Goal: Information Seeking & Learning: Learn about a topic

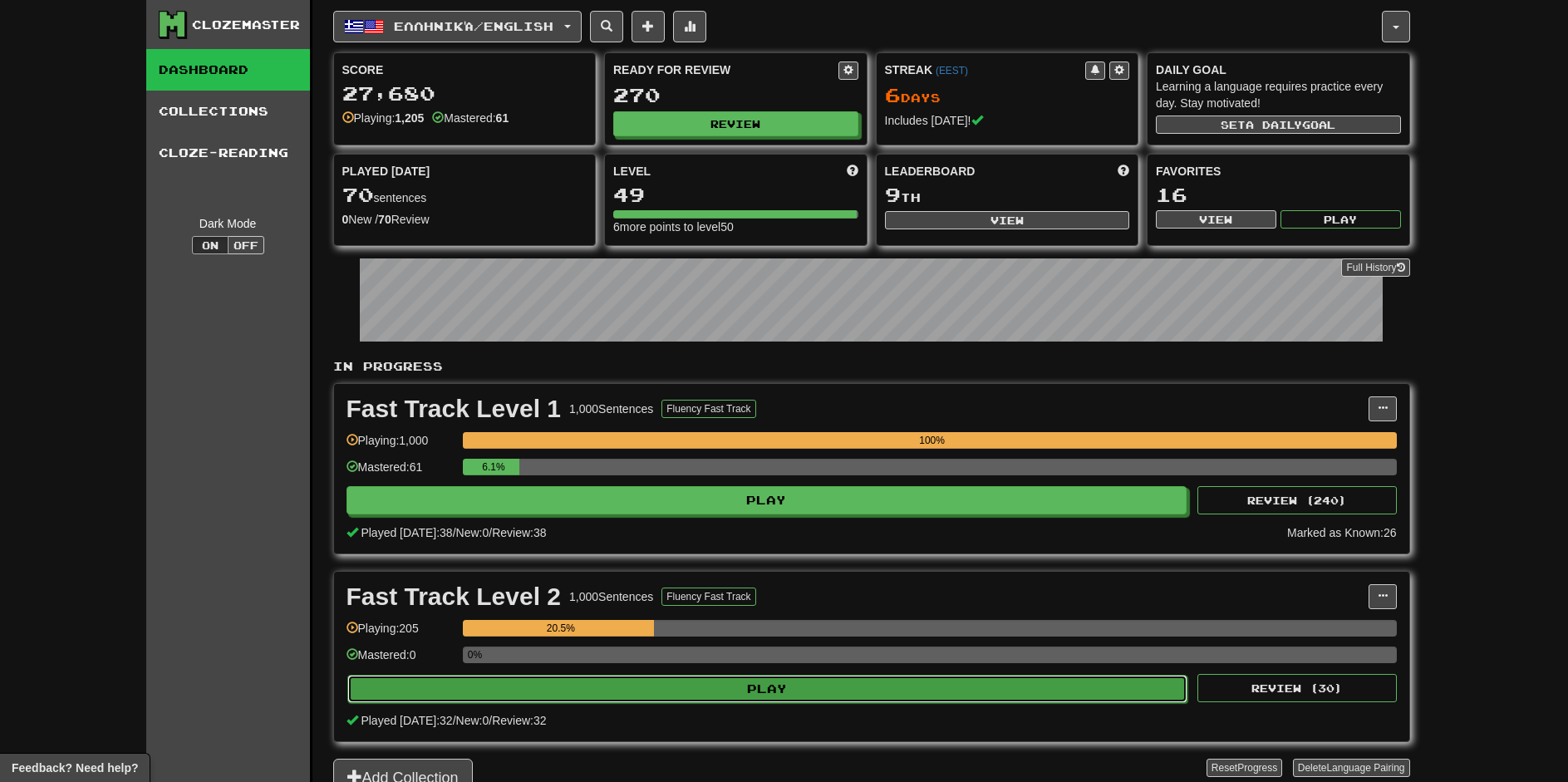
click at [751, 682] on button "Play" at bounding box center [767, 688] width 841 height 28
select select "**"
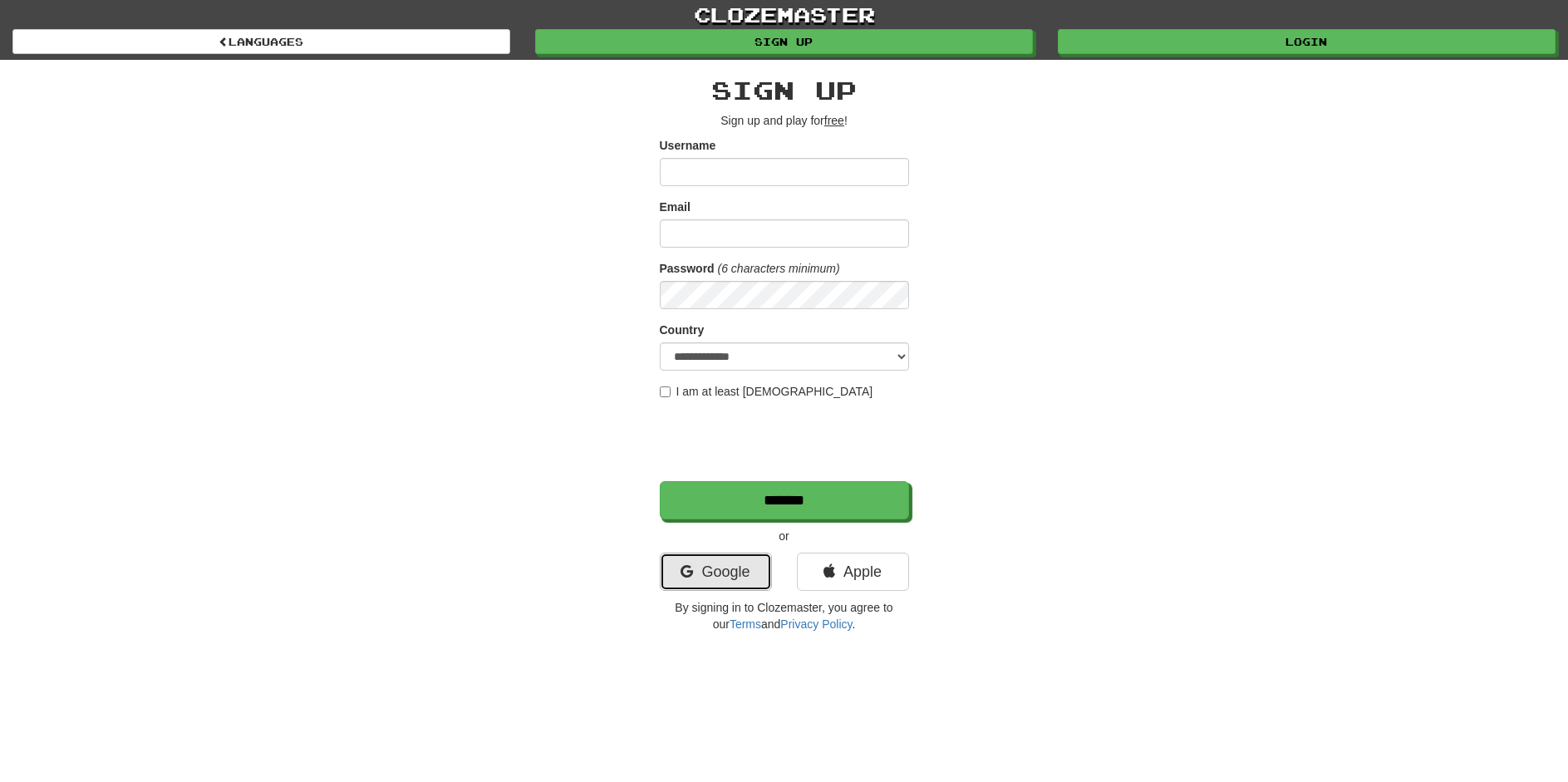
click at [765, 573] on link "Google" at bounding box center [715, 571] width 112 height 39
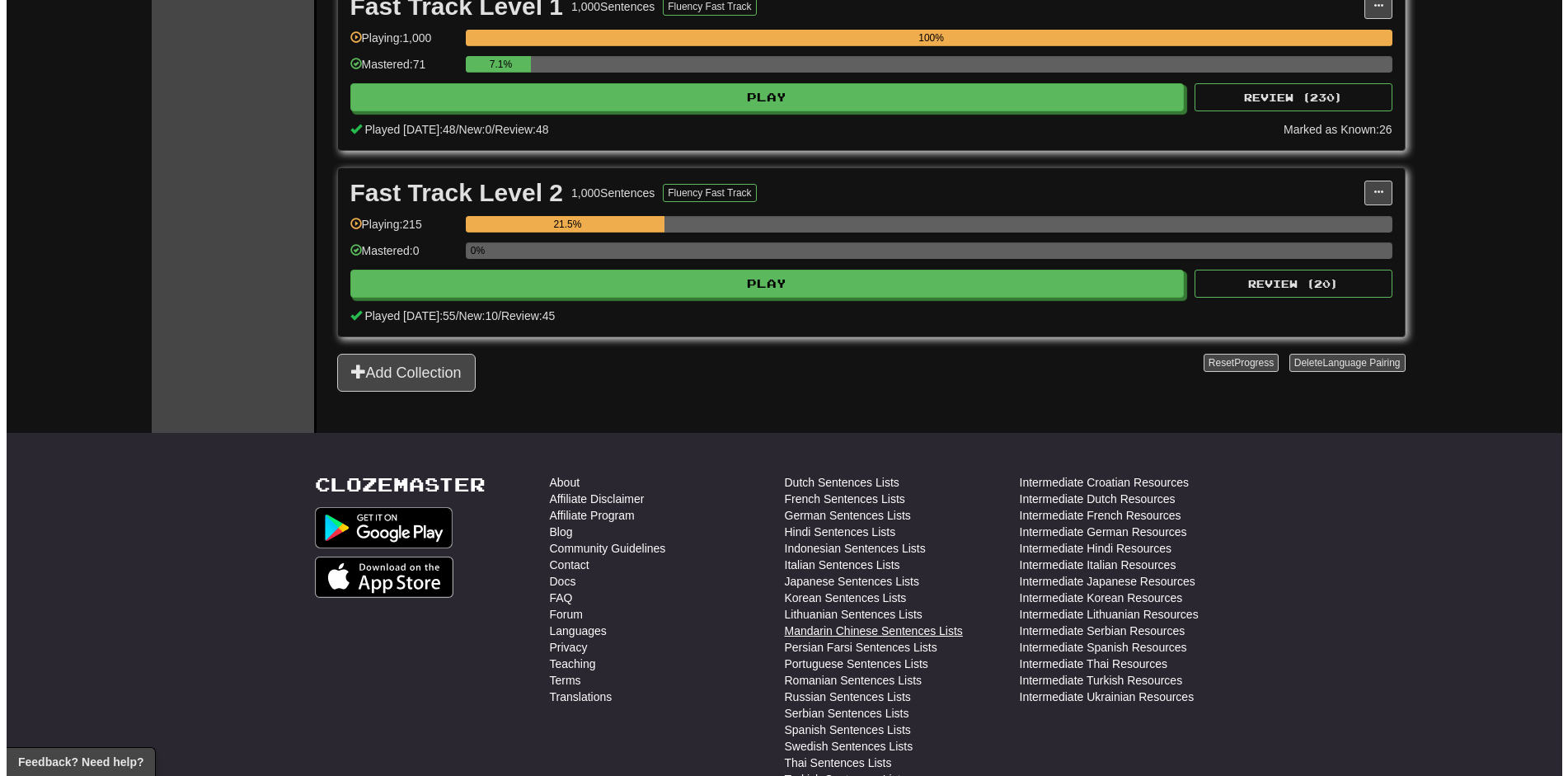
scroll to position [412, 0]
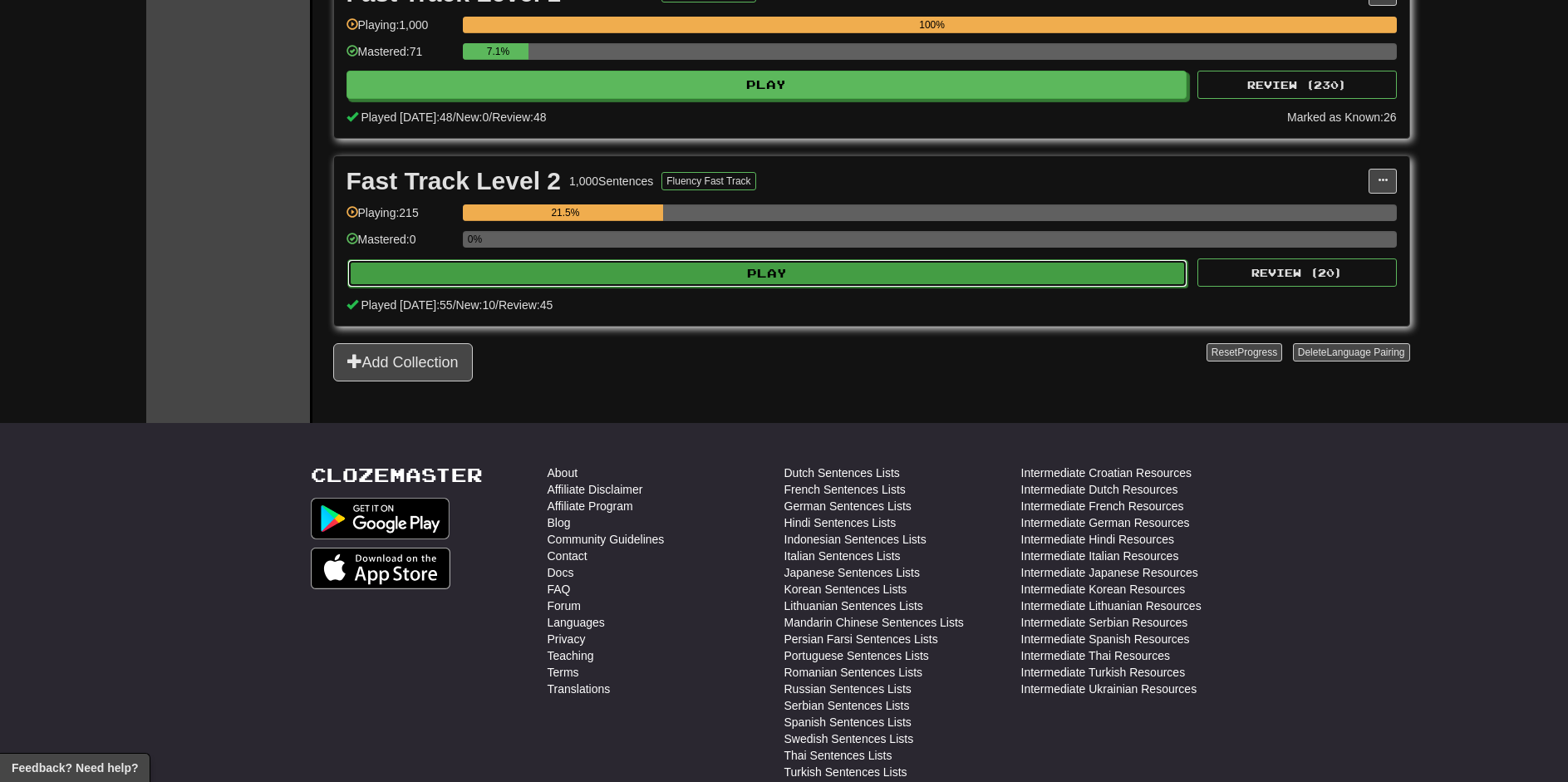
click at [769, 279] on button "Play" at bounding box center [767, 273] width 841 height 28
select select "**"
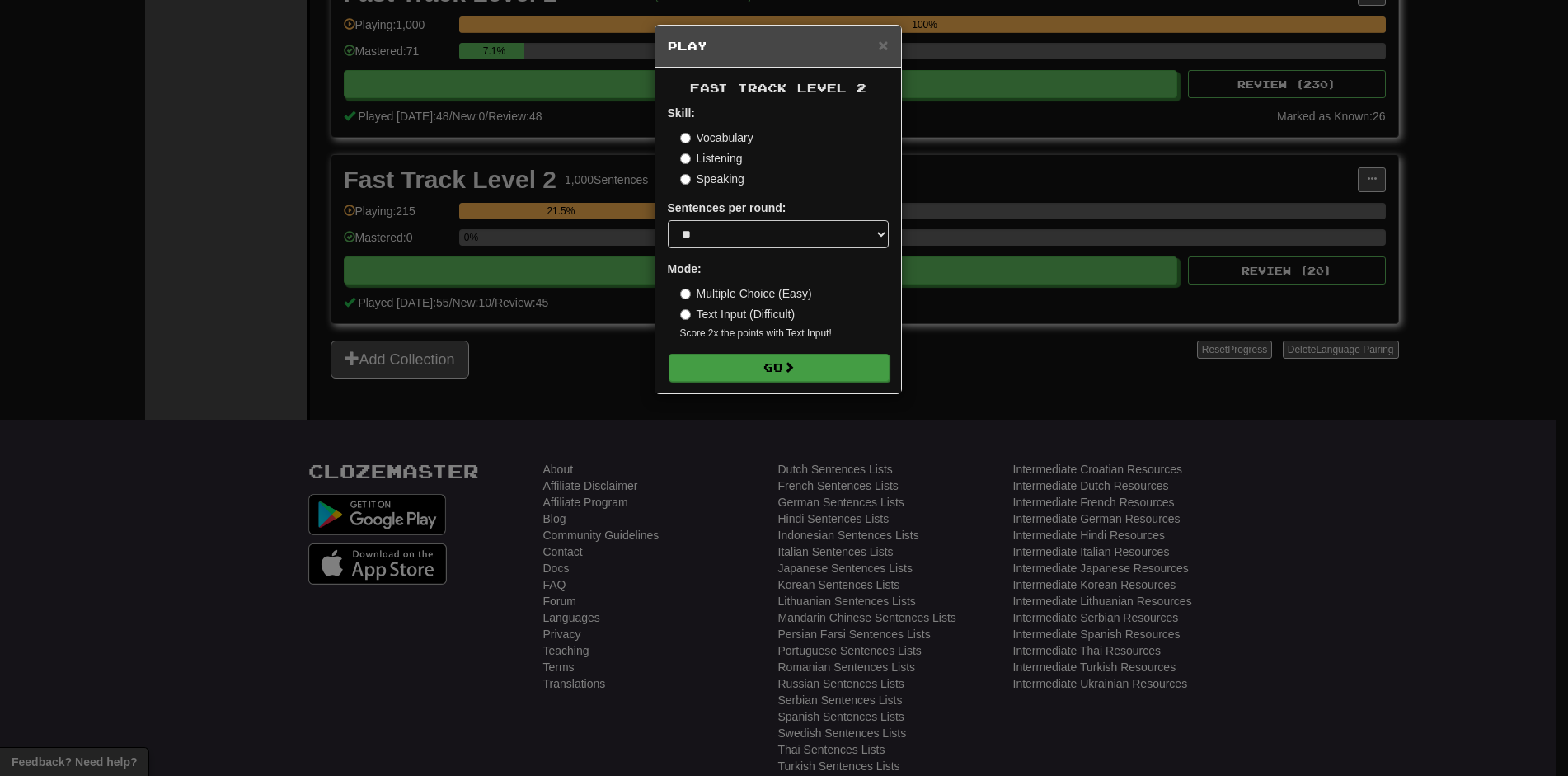
drag, startPoint x: 767, startPoint y: 385, endPoint x: 767, endPoint y: 368, distance: 17.0
click at [767, 384] on div "F ast T rack L evel 2 Skill: Vocabulary Listening Speaking Sentences per round:…" at bounding box center [778, 230] width 246 height 326
click at [767, 368] on button "Go" at bounding box center [779, 367] width 221 height 28
click at [770, 364] on button "Go" at bounding box center [779, 367] width 221 height 28
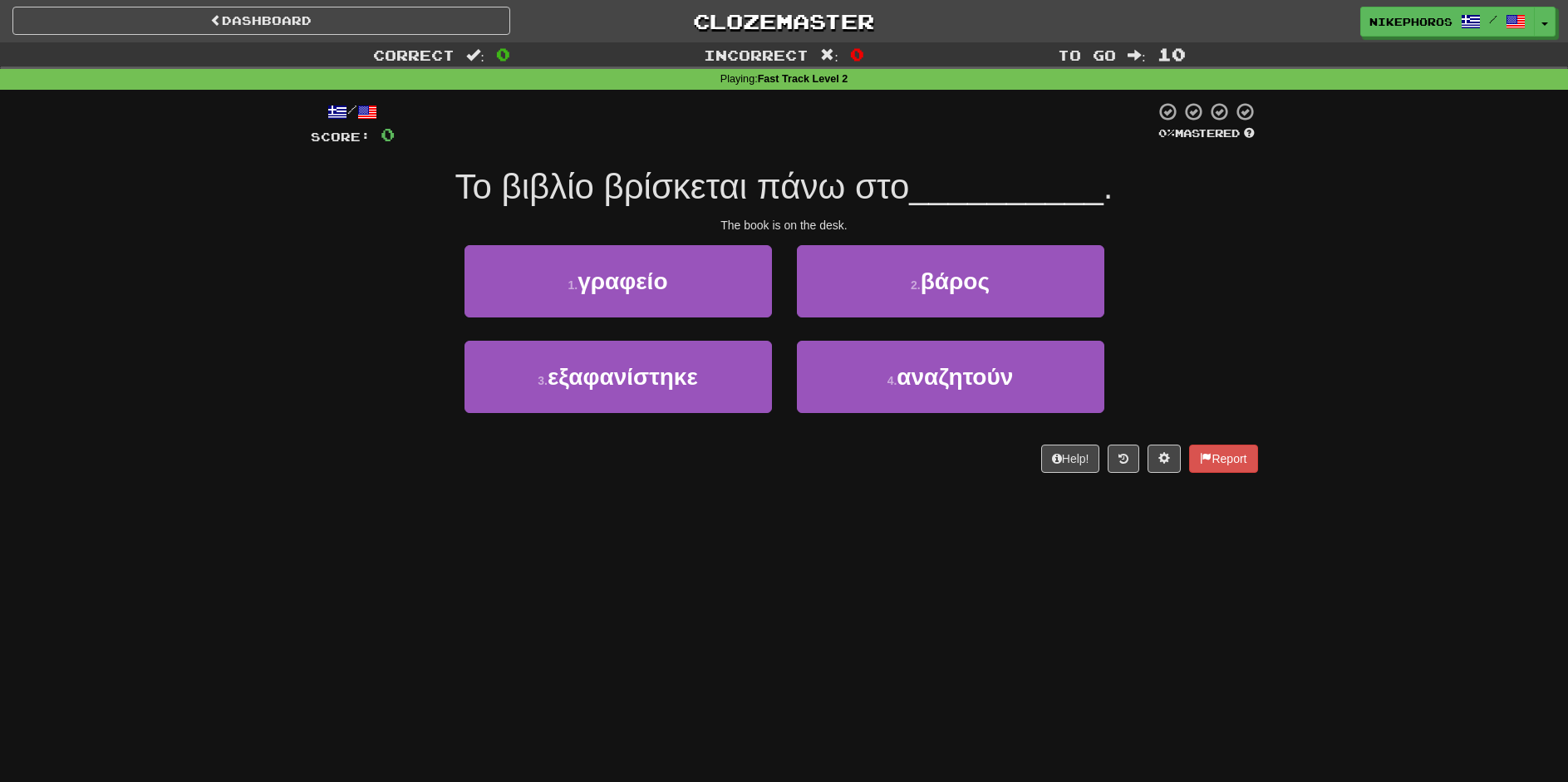
click at [774, 424] on div "3 . εξαφανίστηκε" at bounding box center [618, 388] width 332 height 96
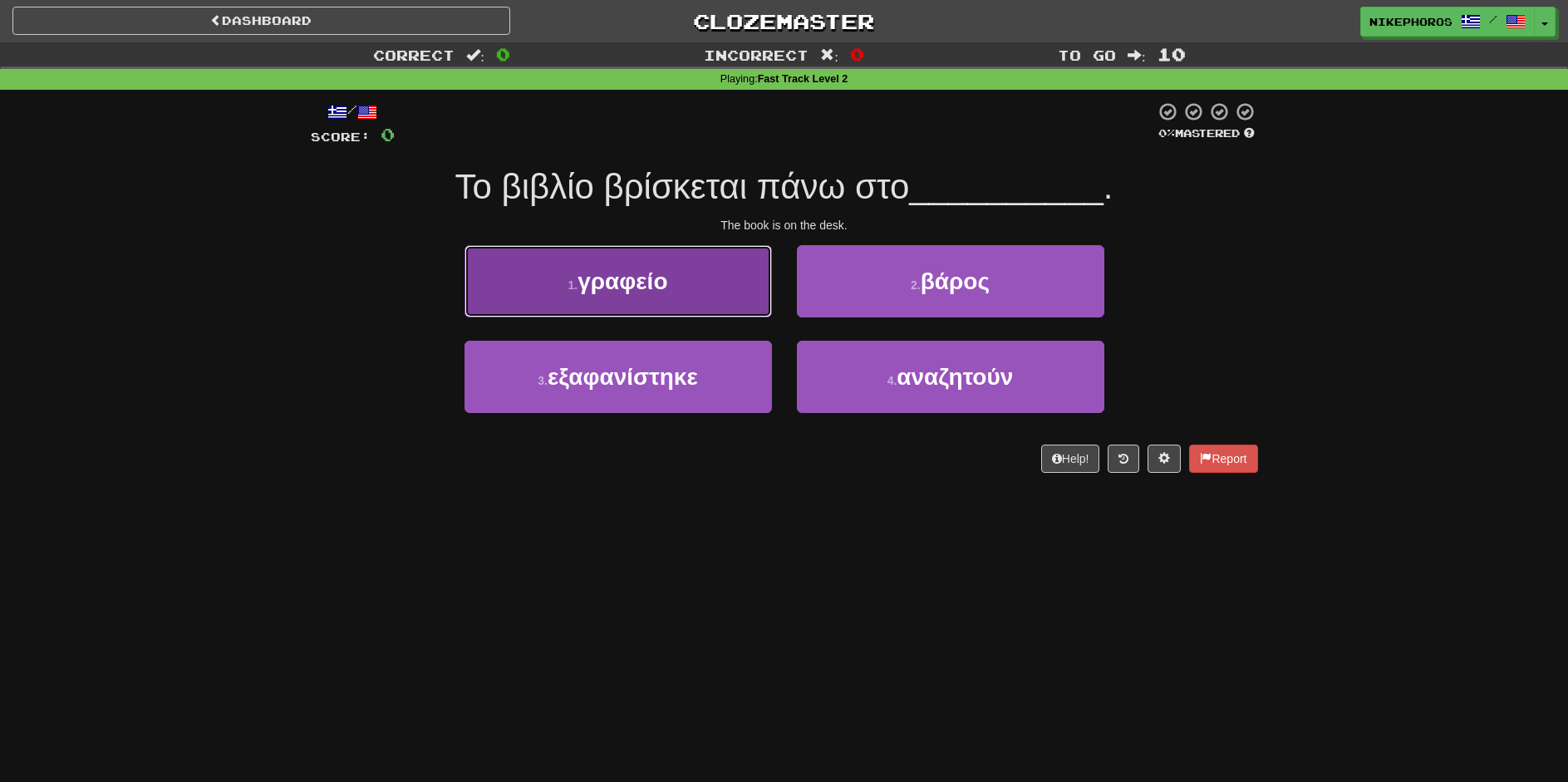
click at [627, 306] on button "1 . γραφείο" at bounding box center [618, 281] width 308 height 73
